Goal: Check status: Check status

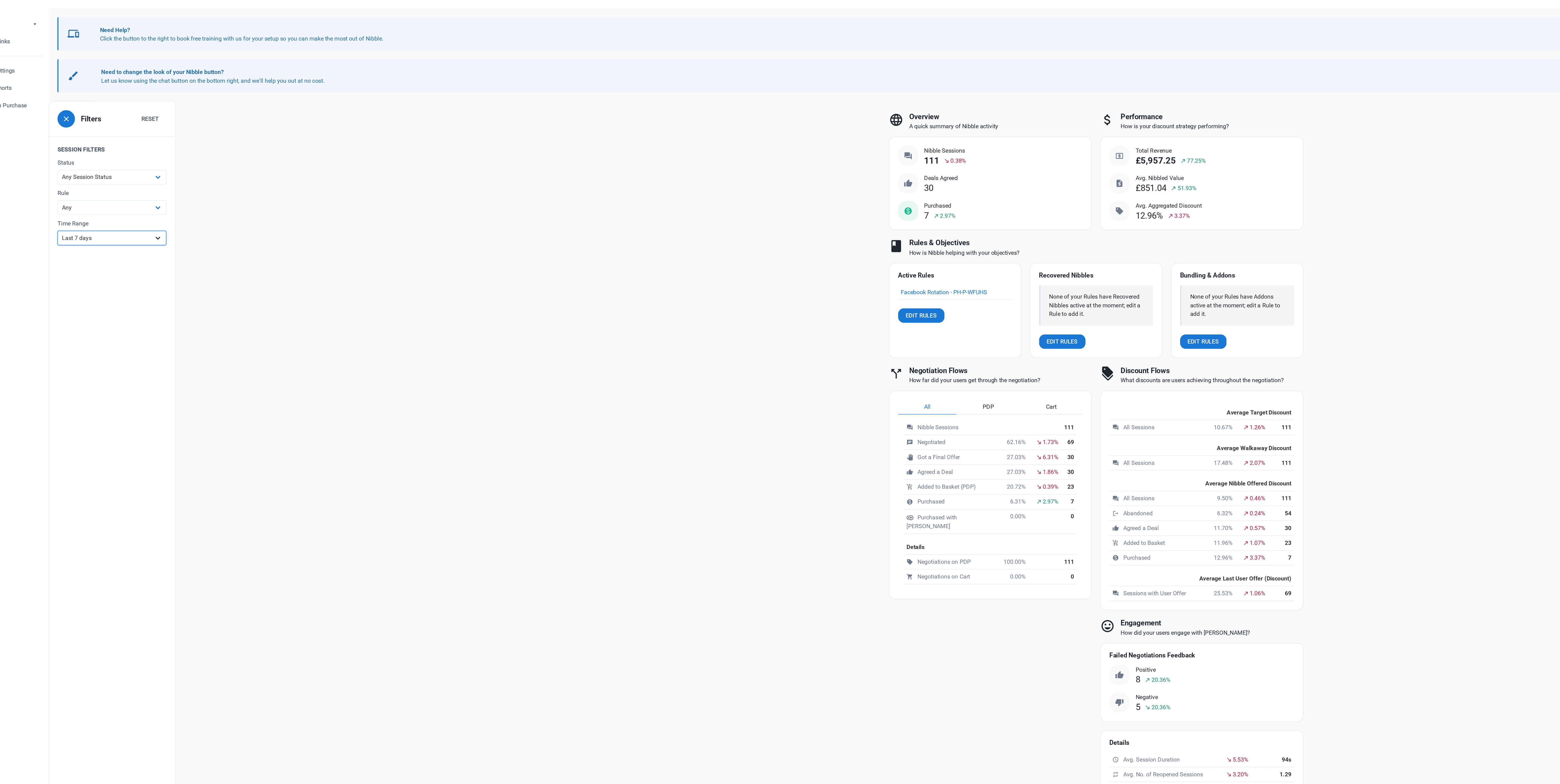
click at [131, 229] on select "All Time Last day Last 7 days Last 30 days Last 90 days Last 180 days Last 365 …" at bounding box center [120, 225] width 82 height 11
select select "custom"
select select "7"
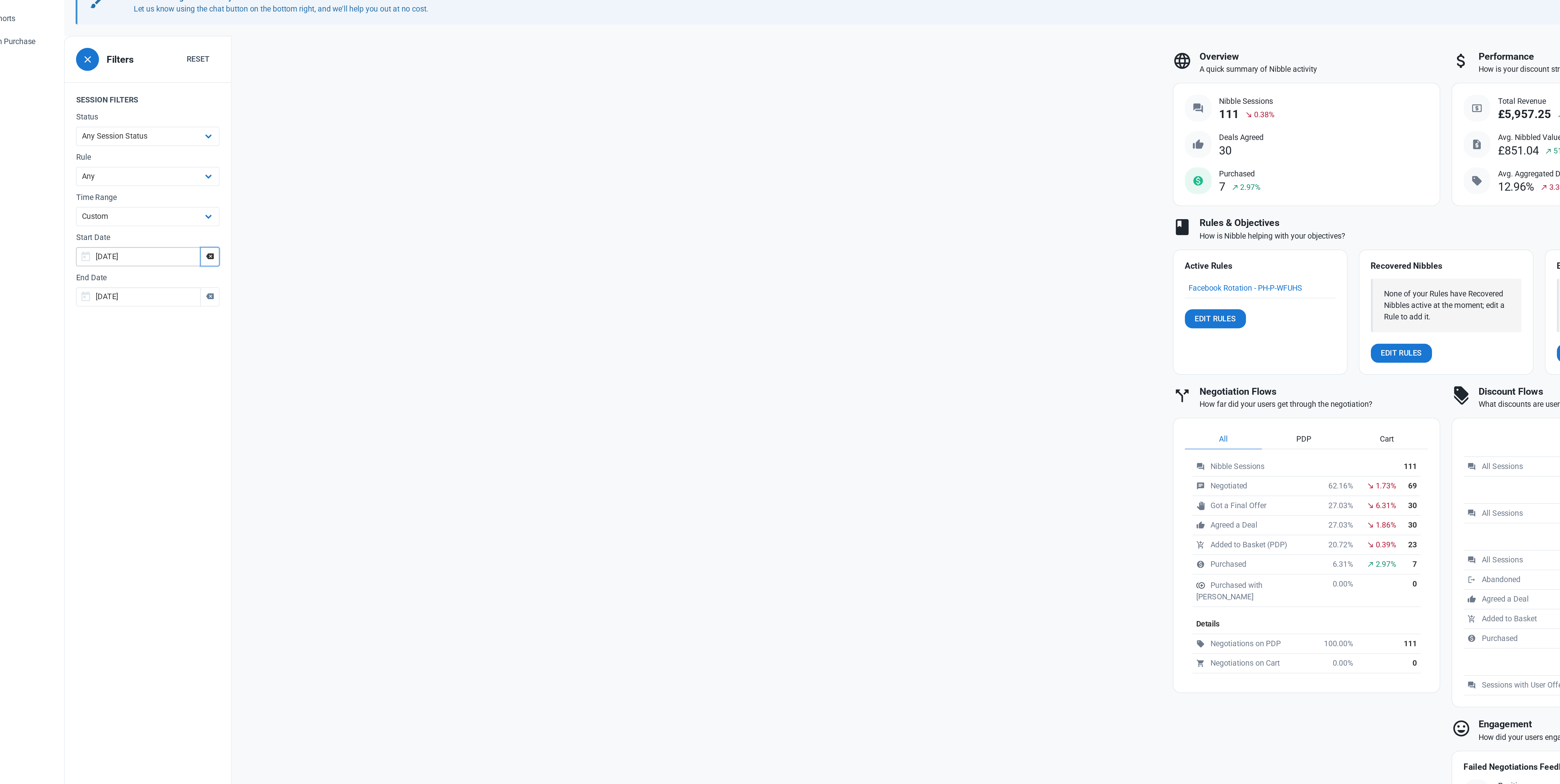
drag, startPoint x: 156, startPoint y: 249, endPoint x: 122, endPoint y: 249, distance: 34.0
click at [122, 249] on div "[DATE] January February March April May June July August September October Nove…" at bounding box center [120, 248] width 82 height 11
click at [107, 249] on input "[DATE]" at bounding box center [114, 248] width 71 height 11
click at [98, 302] on link "4" at bounding box center [100, 302] width 12 height 10
type input "[DATE]"
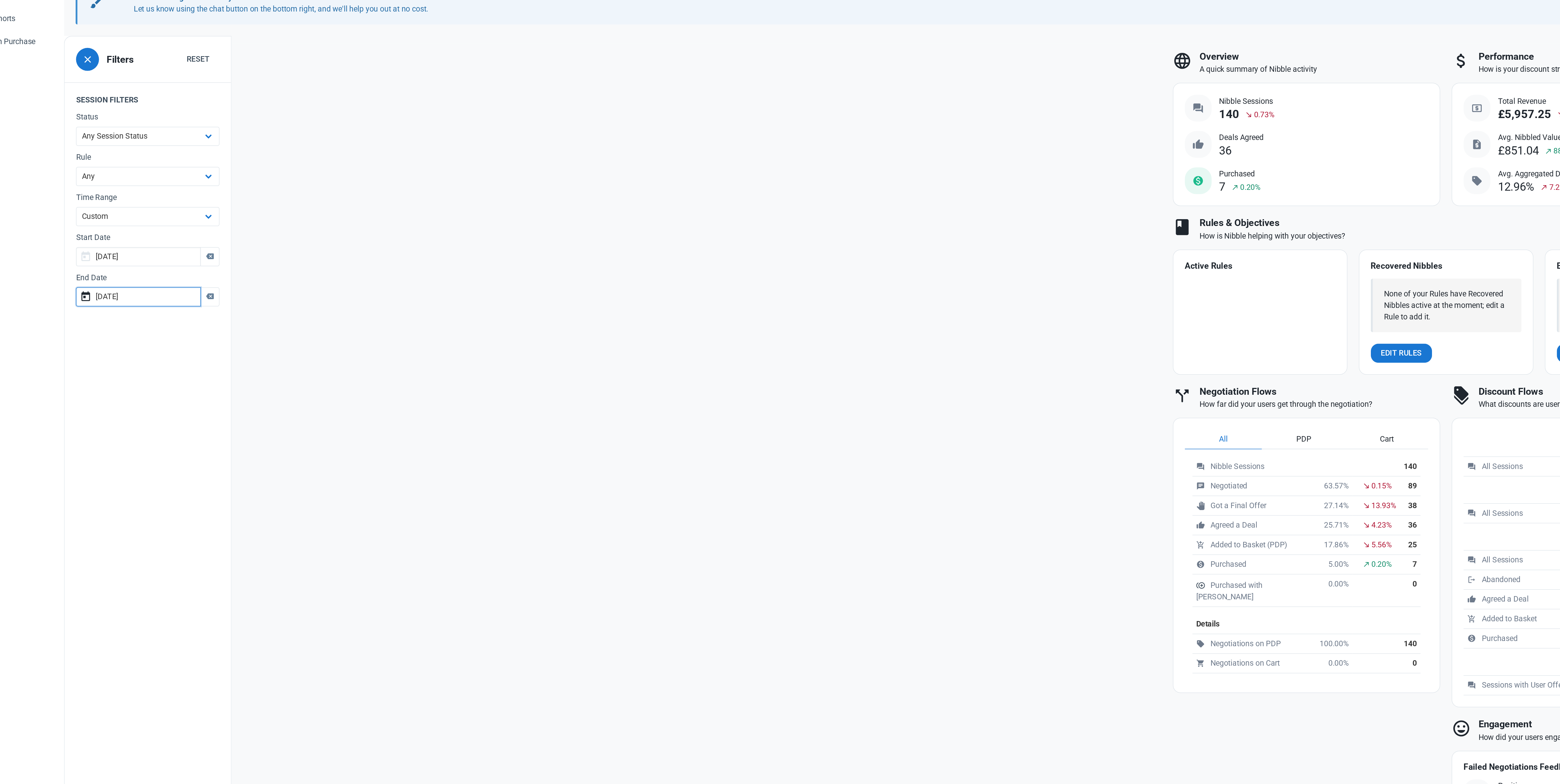
click at [114, 269] on input "[DATE]" at bounding box center [114, 271] width 71 height 11
click at [93, 337] on link "10" at bounding box center [89, 335] width 11 height 11
type input "[DATE]"
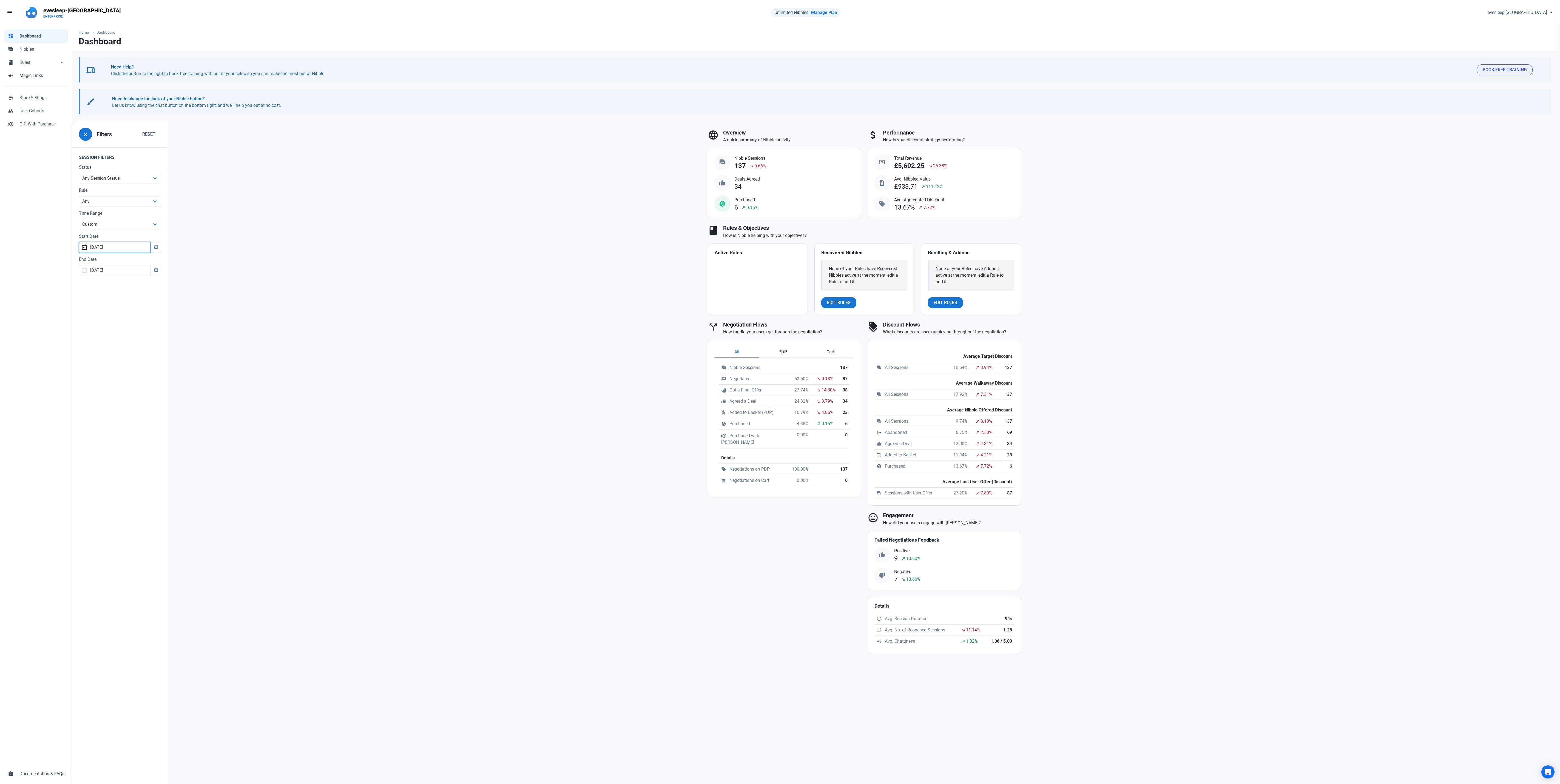
click at [122, 248] on input "[DATE]" at bounding box center [114, 248] width 71 height 11
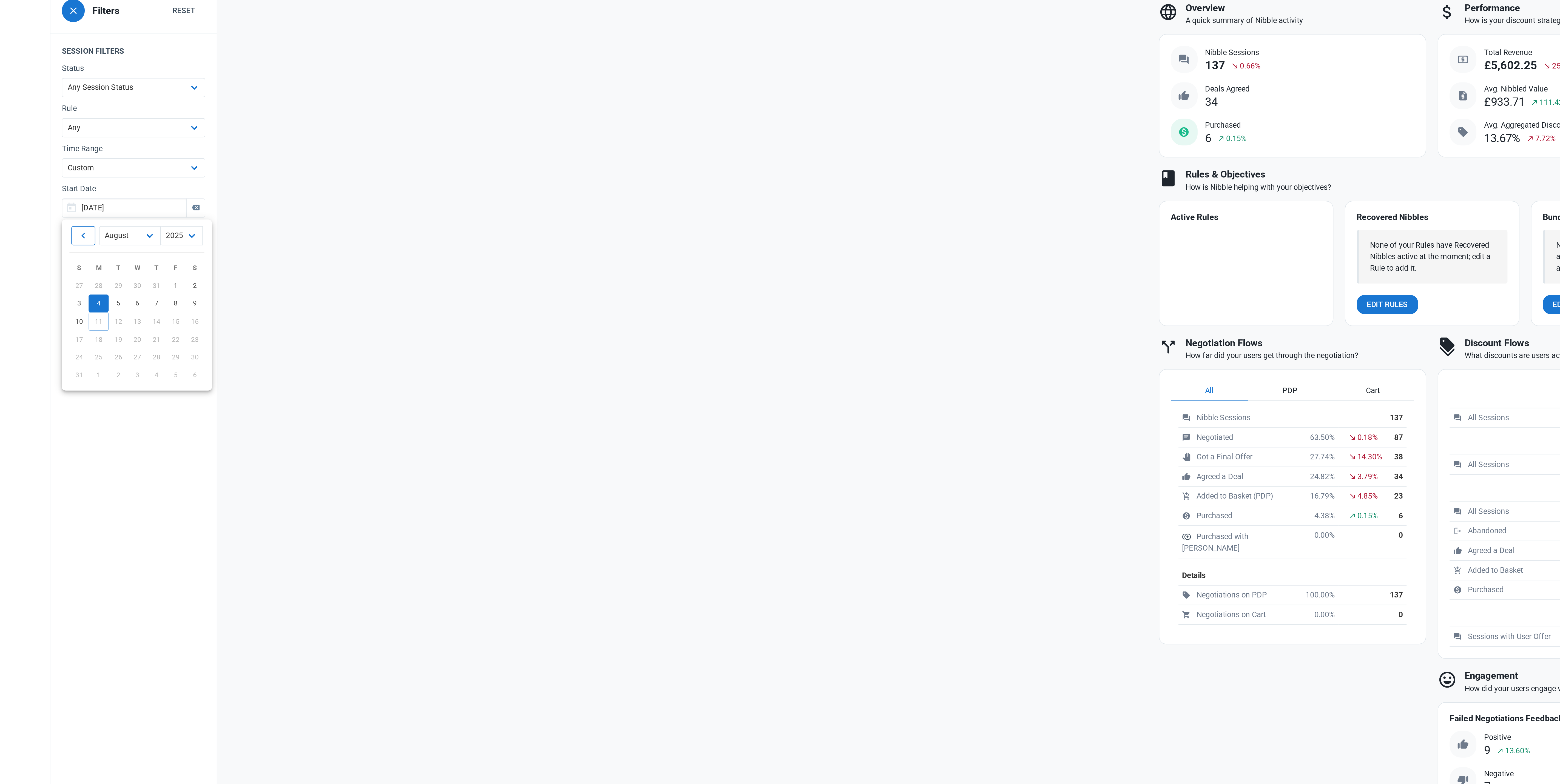
click at [88, 266] on link at bounding box center [91, 263] width 14 height 11
select select "6"
click at [110, 332] on span "28" at bounding box center [107, 332] width 4 height 4
type input "[DATE]"
click at [110, 272] on input "[DATE]" at bounding box center [114, 271] width 71 height 11
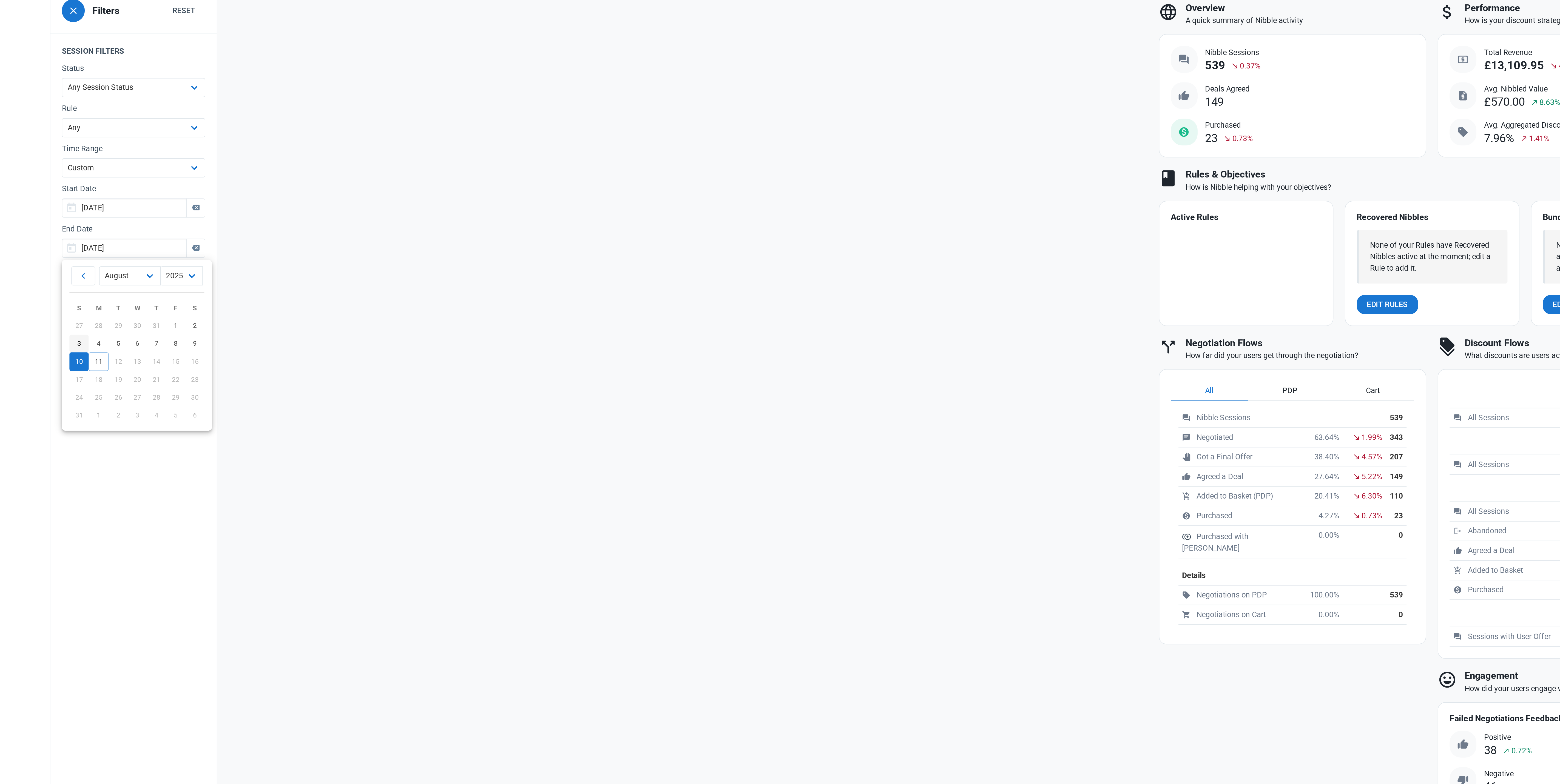
click at [89, 325] on span "3" at bounding box center [89, 324] width 2 height 4
type input "[DATE]"
